Goal: Task Accomplishment & Management: Use online tool/utility

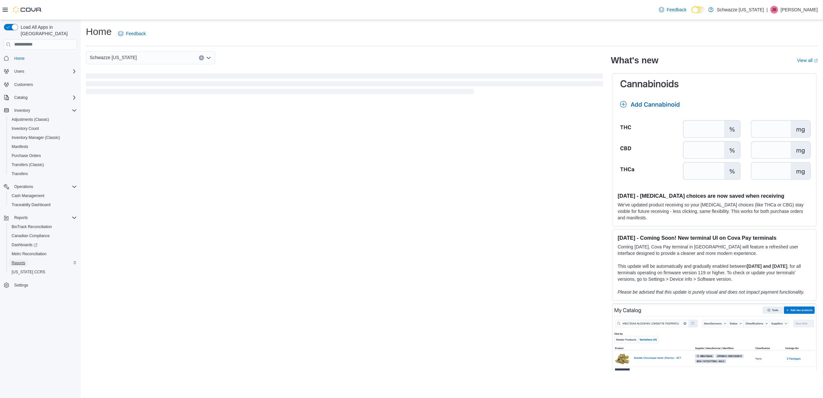
click at [12, 260] on span "Reports" at bounding box center [19, 262] width 14 height 5
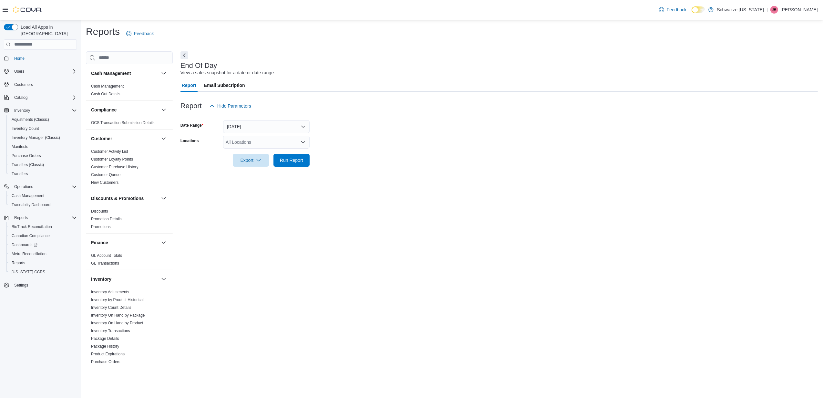
click at [242, 142] on div "All Locations" at bounding box center [266, 142] width 87 height 13
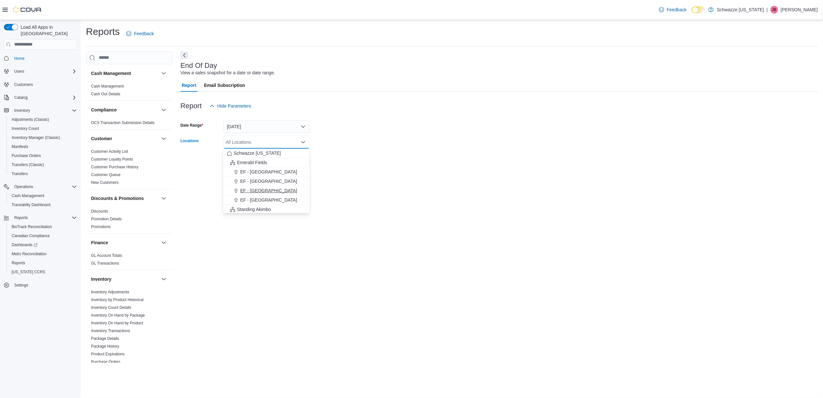
click at [264, 189] on span "EF - [GEOGRAPHIC_DATA]" at bounding box center [268, 190] width 57 height 6
click at [335, 159] on form "Date Range [DATE] Locations [GEOGRAPHIC_DATA] - [GEOGRAPHIC_DATA] Combo box. Se…" at bounding box center [498, 139] width 637 height 54
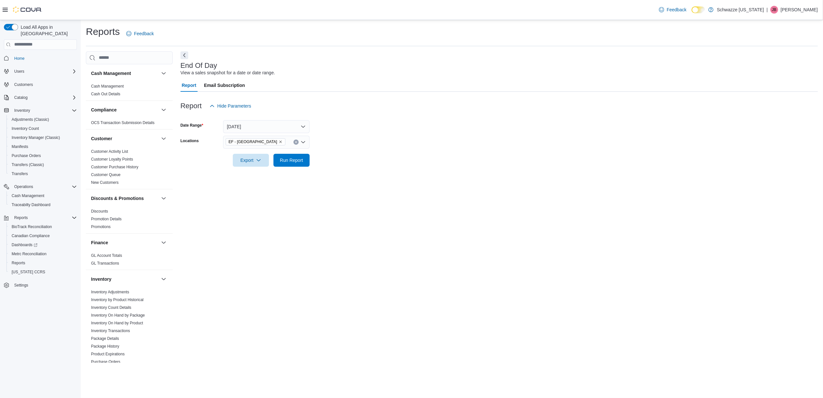
click at [310, 159] on form "Date Range [DATE] Locations EF - [GEOGRAPHIC_DATA] Export Run Report" at bounding box center [498, 139] width 637 height 54
click at [299, 159] on span "Run Report" at bounding box center [291, 160] width 23 height 6
